Goal: Task Accomplishment & Management: Complete application form

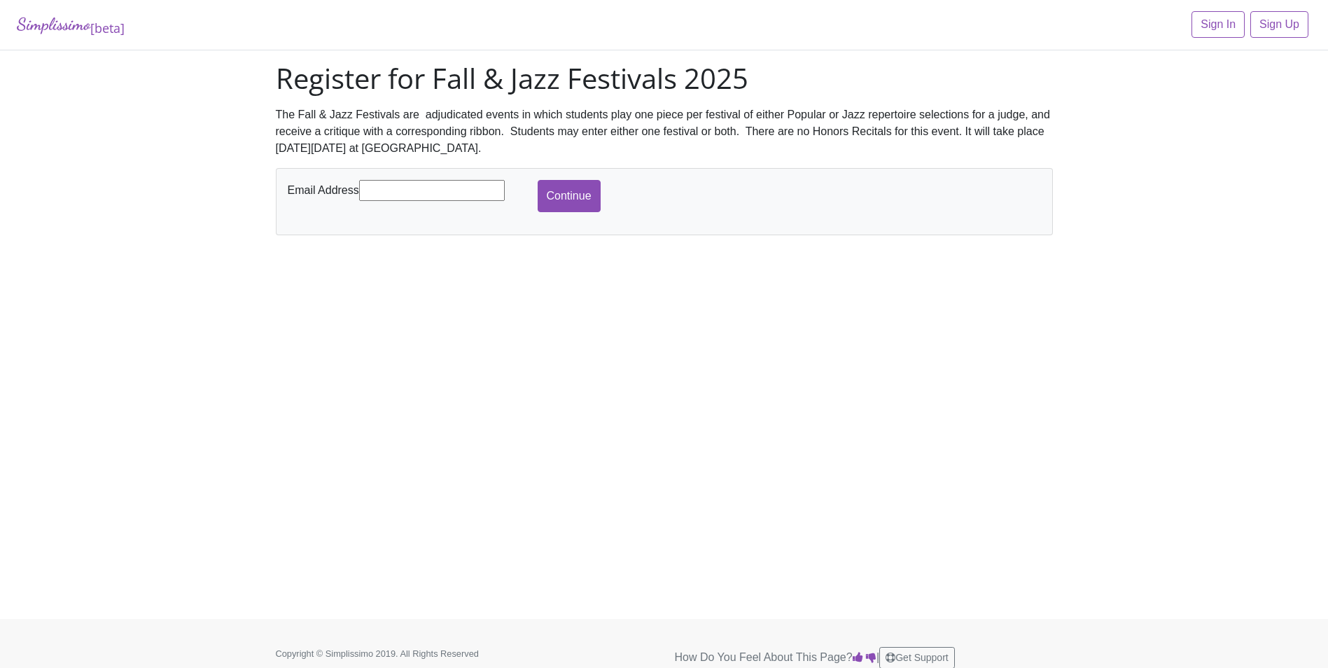
click at [432, 182] on input "text" at bounding box center [432, 190] width 146 height 21
type input "[EMAIL_ADDRESS][DOMAIN_NAME]"
click at [565, 187] on input "Continue" at bounding box center [569, 196] width 63 height 32
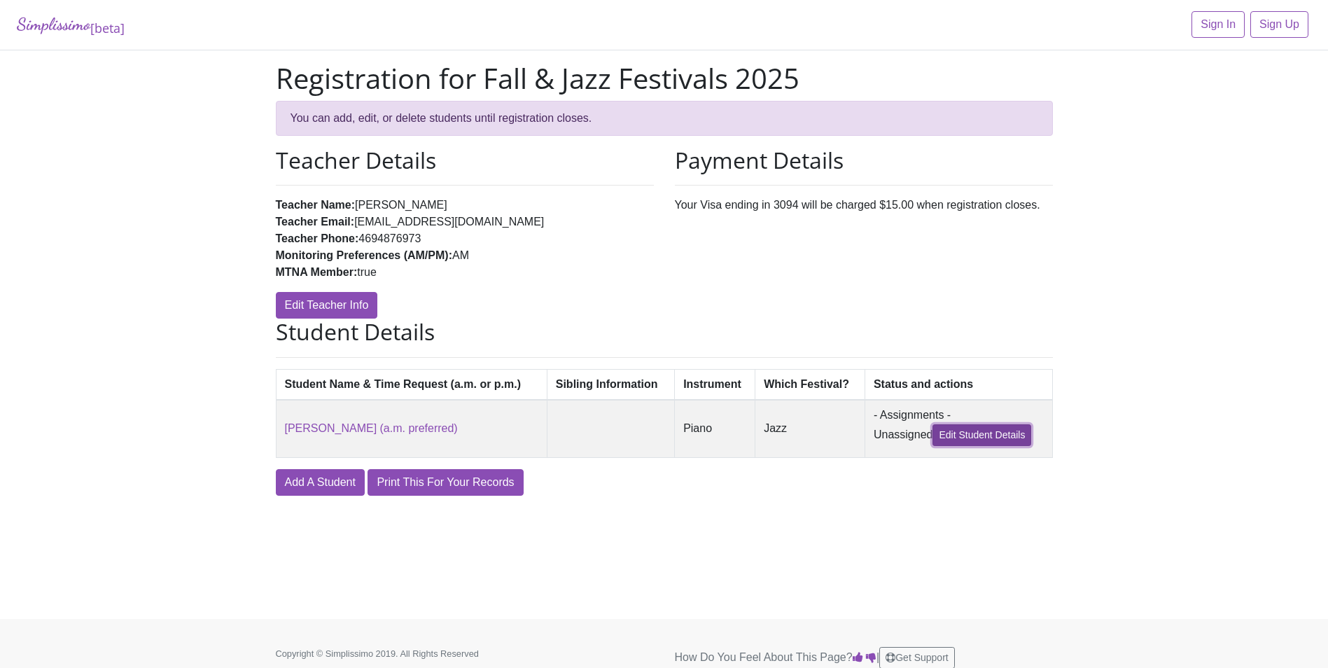
click at [984, 433] on link "Edit Student Details" at bounding box center [981, 435] width 99 height 22
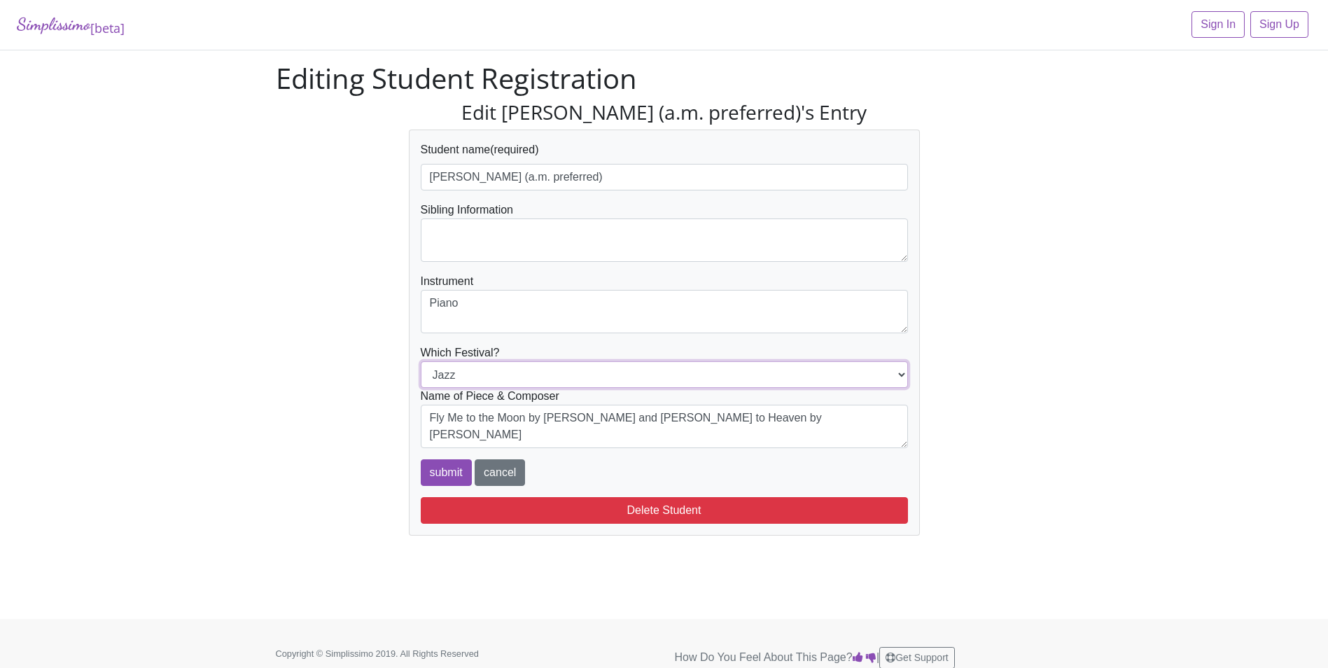
click at [666, 386] on select "Popular Jazz" at bounding box center [664, 374] width 487 height 27
click at [1025, 367] on div "Edit Alex Brown (a.m. preferred)'s Entry Student name (required) Alex Brown (a.…" at bounding box center [664, 318] width 798 height 435
click at [852, 381] on select "Popular Jazz" at bounding box center [664, 374] width 487 height 27
click at [1093, 360] on div "Simplissimo [beta] Sign In Sign Up Editing Student Registration Edit Alex Brown…" at bounding box center [664, 309] width 1328 height 619
click at [853, 372] on select "Popular Jazz" at bounding box center [664, 374] width 487 height 27
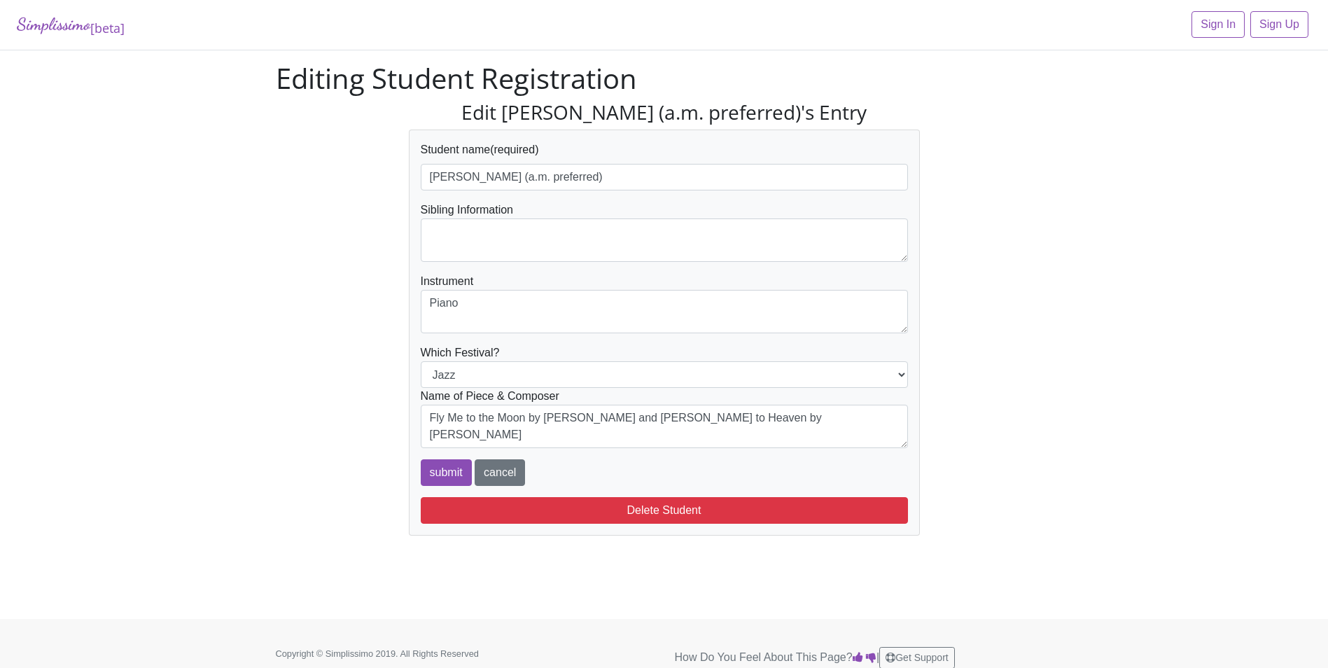
click at [1062, 342] on div "Edit Alex Brown (a.m. preferred)'s Entry Student name (required) Alex Brown (a.…" at bounding box center [664, 318] width 798 height 435
drag, startPoint x: 503, startPoint y: 351, endPoint x: 414, endPoint y: 352, distance: 88.9
click at [414, 352] on div "Student name (required) Alex Brown (a.m. preferred) Sibling Information Instrum…" at bounding box center [664, 332] width 511 height 406
drag, startPoint x: 414, startPoint y: 352, endPoint x: 340, endPoint y: 419, distance: 99.1
click at [340, 419] on div "Edit Alex Brown (a.m. preferred)'s Entry Student name (required) Alex Brown (a.…" at bounding box center [664, 318] width 798 height 435
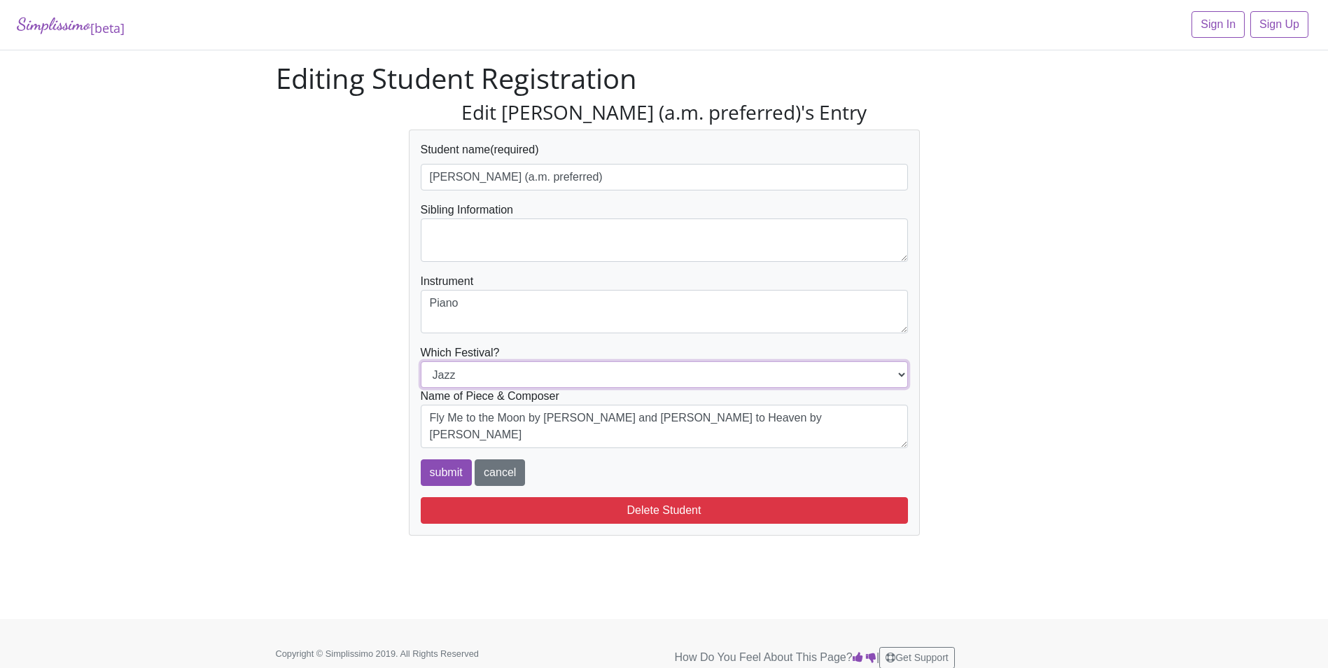
click at [500, 373] on select "Popular Jazz" at bounding box center [664, 374] width 487 height 27
select select "Popular"
click at [421, 361] on select "Popular Jazz" at bounding box center [664, 374] width 487 height 27
click at [1030, 379] on div "Edit Alex Brown (a.m. preferred)'s Entry Student name (required) Alex Brown (a.…" at bounding box center [664, 318] width 798 height 435
drag, startPoint x: 500, startPoint y: 352, endPoint x: 419, endPoint y: 353, distance: 80.5
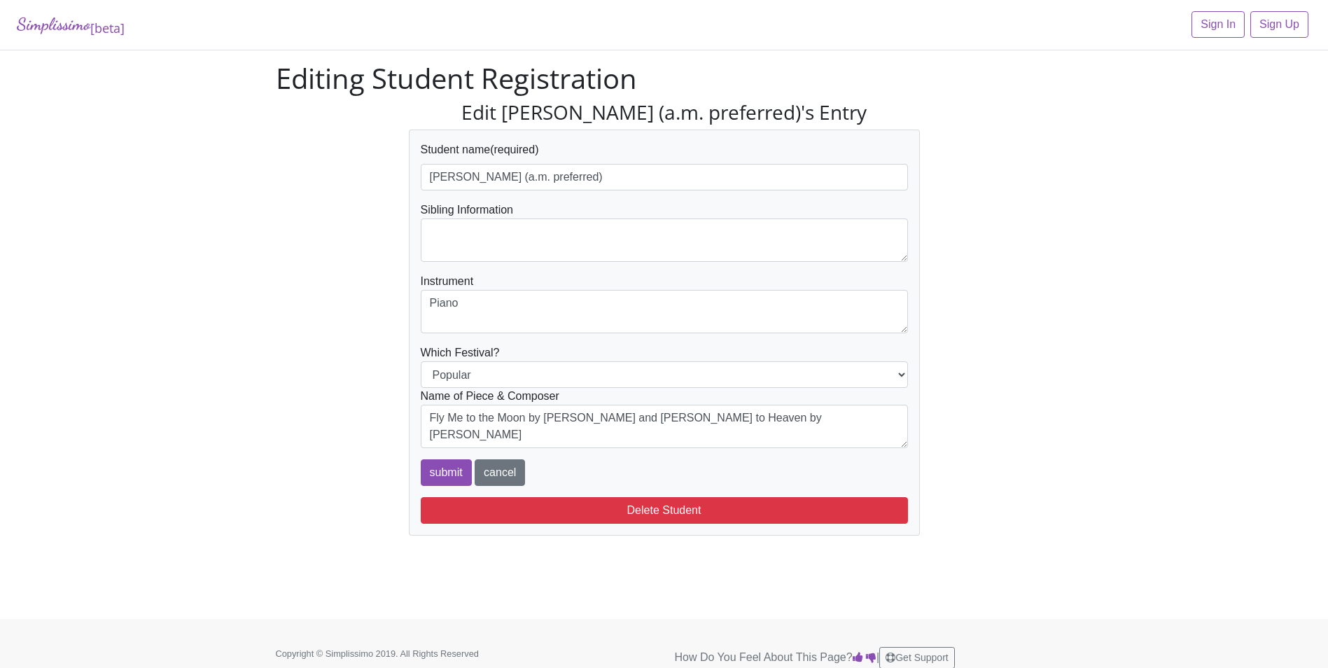
click at [419, 353] on div "Student name (required) Alex Brown (a.m. preferred) Sibling Information Instrum…" at bounding box center [664, 332] width 511 height 406
copy form "Which Festival?"
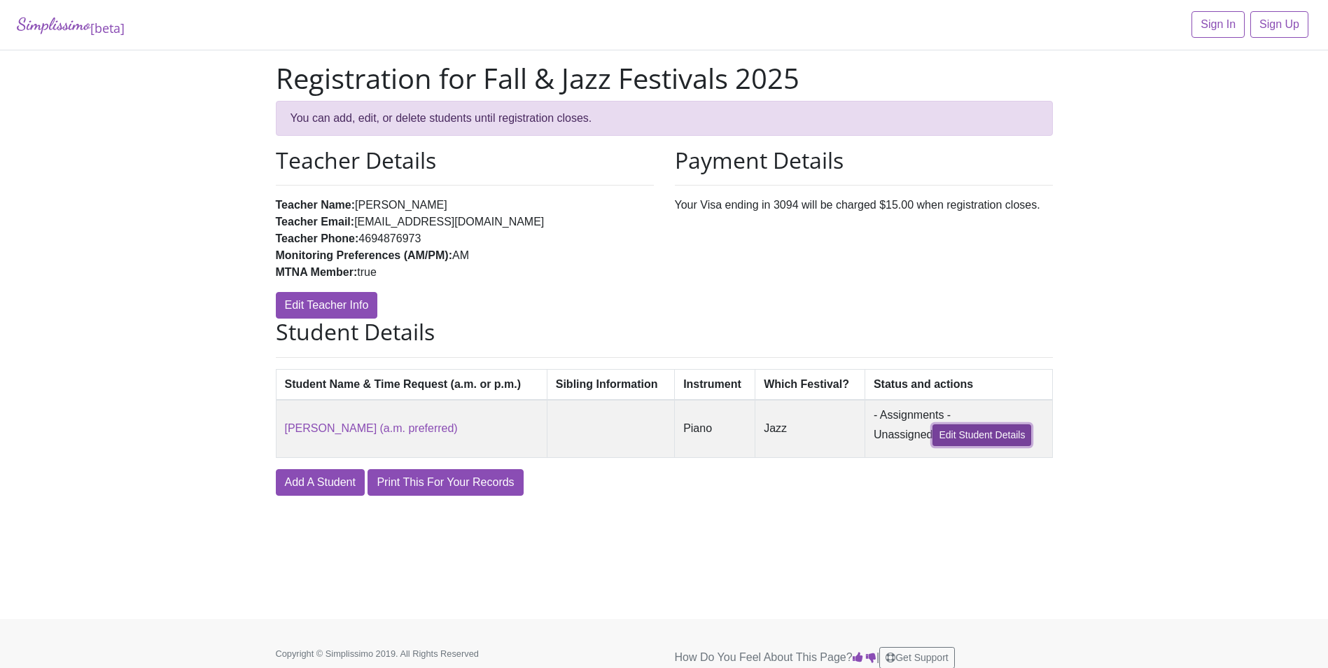
click at [983, 441] on link "Edit Student Details" at bounding box center [981, 435] width 99 height 22
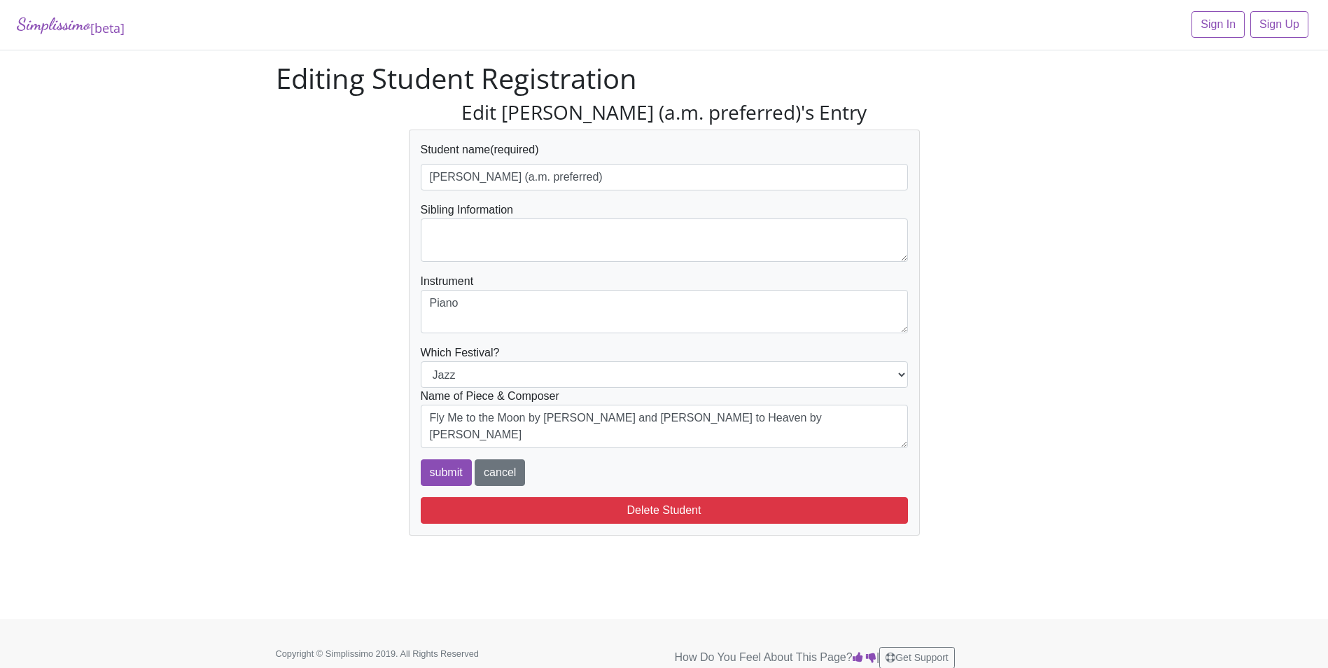
drag, startPoint x: 510, startPoint y: 349, endPoint x: 402, endPoint y: 348, distance: 107.1
click at [402, 348] on div "Edit Alex Brown (a.m. preferred)'s Entry Student name (required) Alex Brown (a.…" at bounding box center [664, 318] width 532 height 435
copy form "Which Festival?"
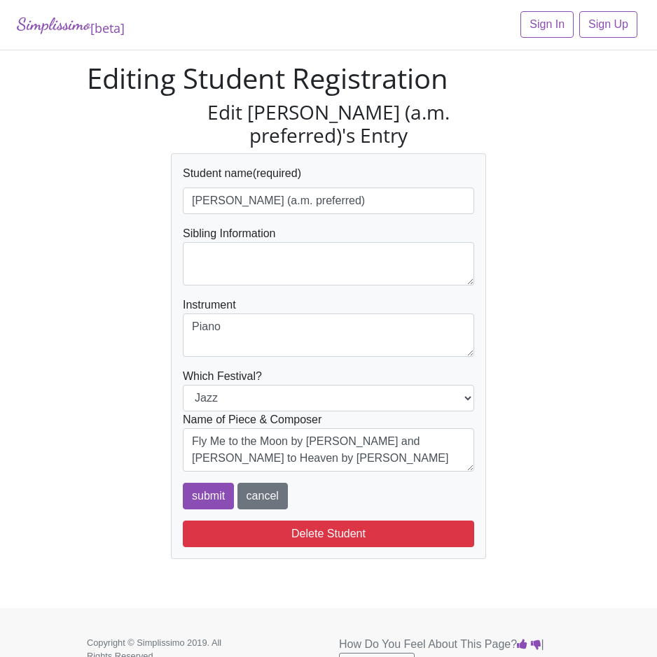
click at [598, 305] on div "Simplissimo [beta] Sign In Sign Up Editing Student Registration Edit Alex Brown…" at bounding box center [328, 304] width 657 height 608
click at [354, 398] on select "Popular Jazz" at bounding box center [328, 398] width 291 height 27
select select "Popular"
click at [183, 385] on select "Popular Jazz" at bounding box center [328, 398] width 291 height 27
click at [204, 498] on input "submit" at bounding box center [208, 496] width 51 height 27
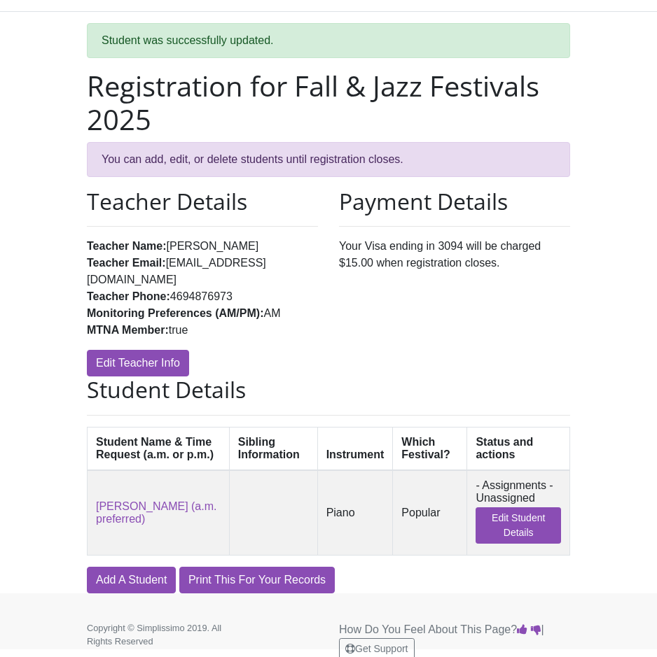
scroll to position [59, 0]
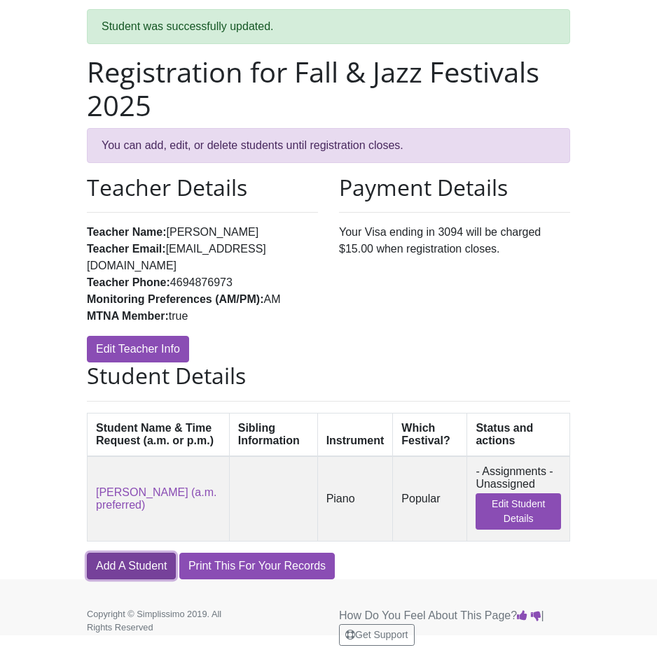
click at [127, 565] on link "Add A Student" at bounding box center [131, 566] width 89 height 27
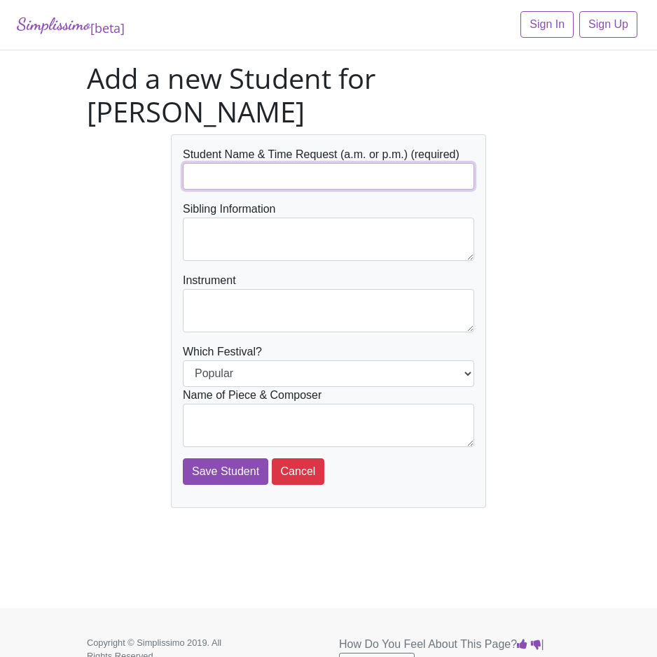
click at [290, 176] on input "text" at bounding box center [328, 176] width 291 height 27
type input "[PERSON_NAME] (a.m. preferred)"
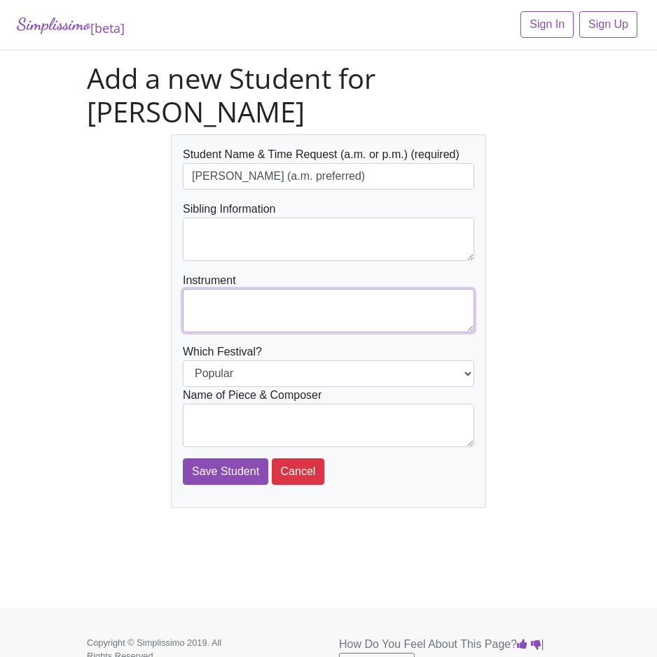
click at [246, 320] on textarea at bounding box center [328, 310] width 291 height 43
type textarea "Piano"
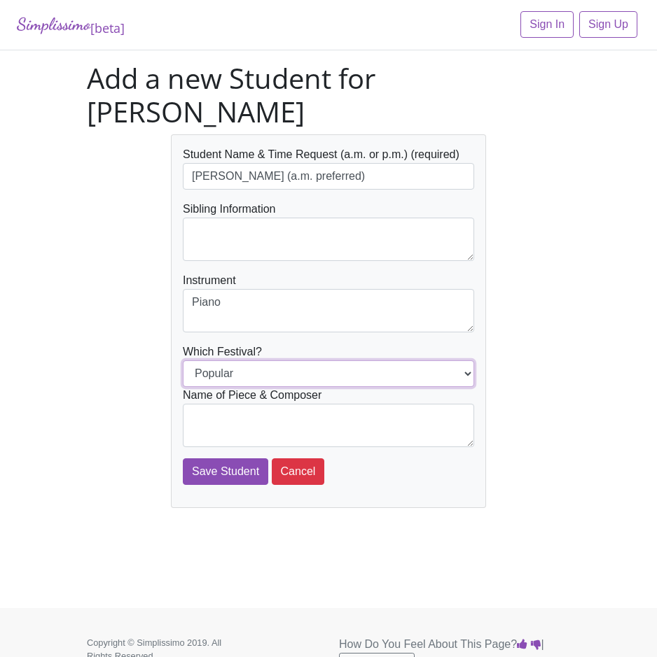
click at [252, 379] on select "Popular Jazz" at bounding box center [328, 373] width 291 height 27
select select "Jazz"
click at [183, 360] on select "Popular Jazz" at bounding box center [328, 373] width 291 height 27
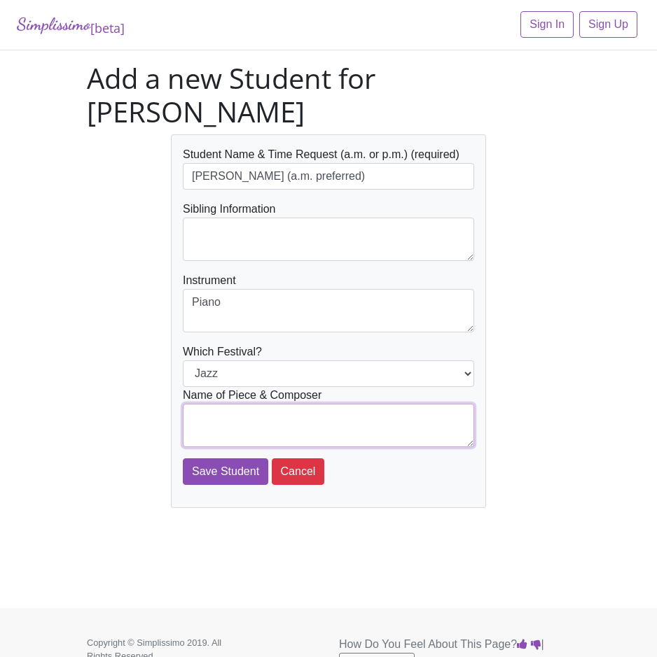
drag, startPoint x: 247, startPoint y: 437, endPoint x: 257, endPoint y: 414, distance: 25.7
click at [247, 437] on textarea at bounding box center [328, 425] width 291 height 43
type textarea "Fly Me to the Moon"
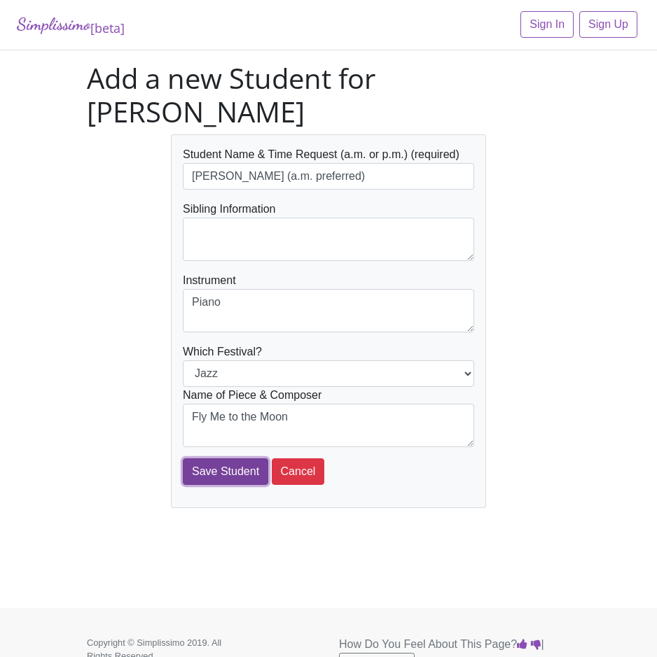
click at [224, 476] on input "Save Student" at bounding box center [225, 471] width 85 height 27
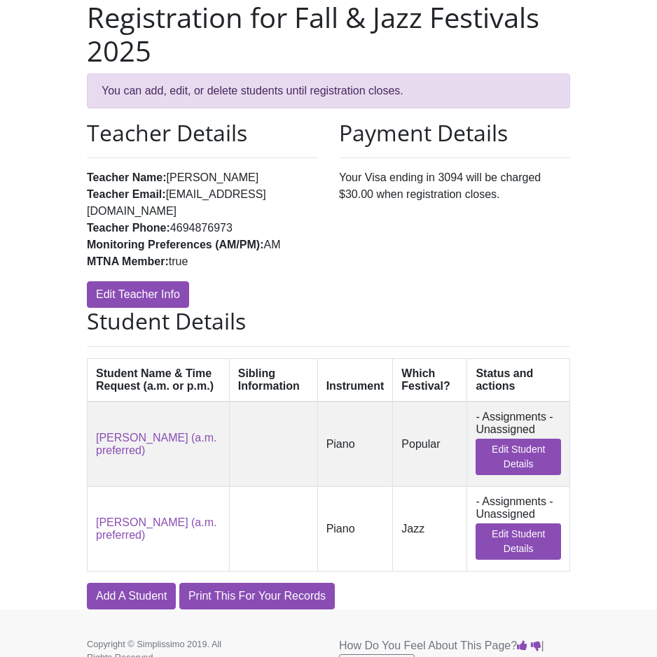
scroll to position [148, 0]
